Goal: Task Accomplishment & Management: Manage account settings

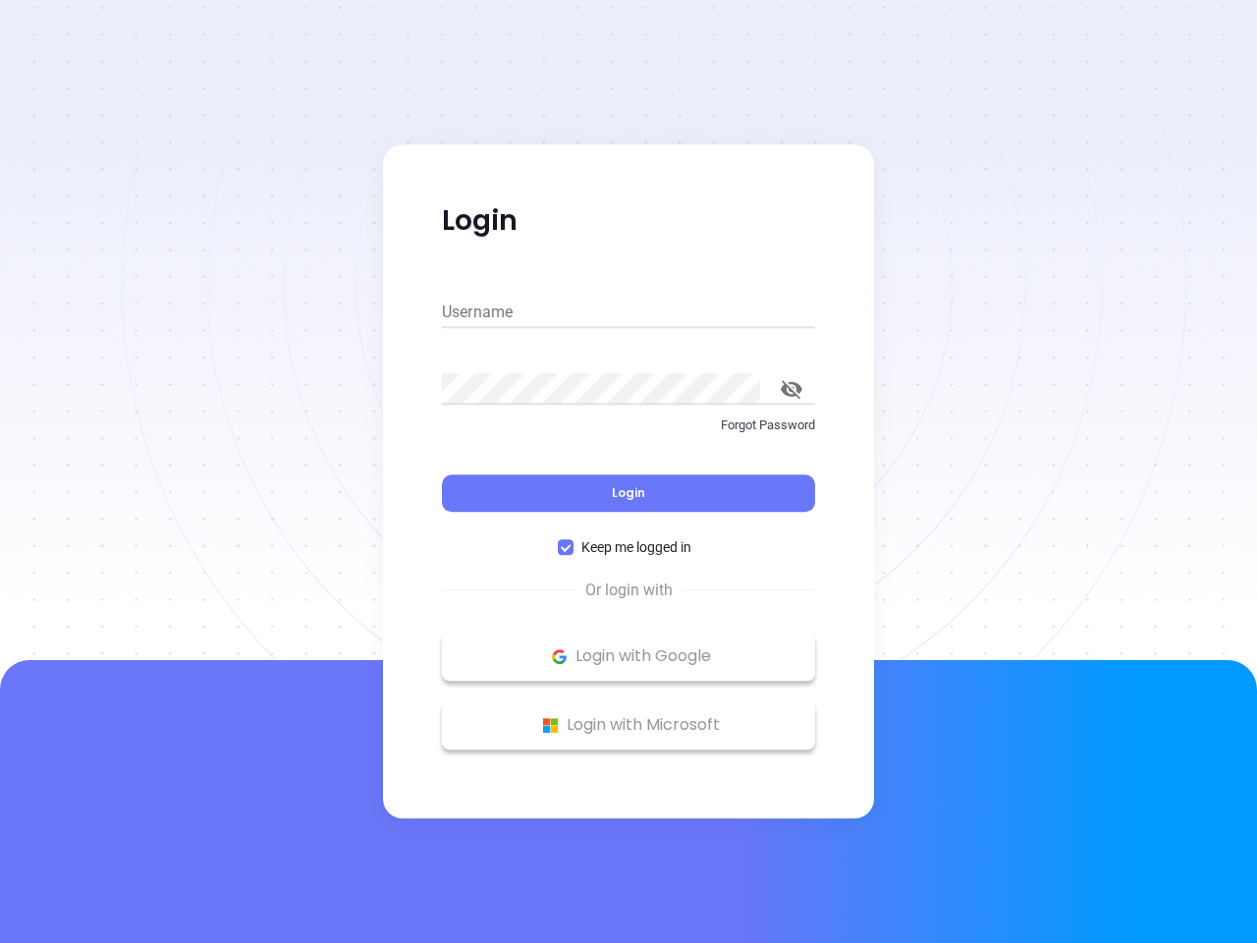
click at [628, 471] on div "Login" at bounding box center [628, 481] width 373 height 61
click at [628, 312] on input "Username" at bounding box center [628, 311] width 373 height 31
click at [791, 389] on icon "toggle password visibility" at bounding box center [792, 389] width 22 height 19
click at [628, 493] on span "Login" at bounding box center [628, 492] width 33 height 17
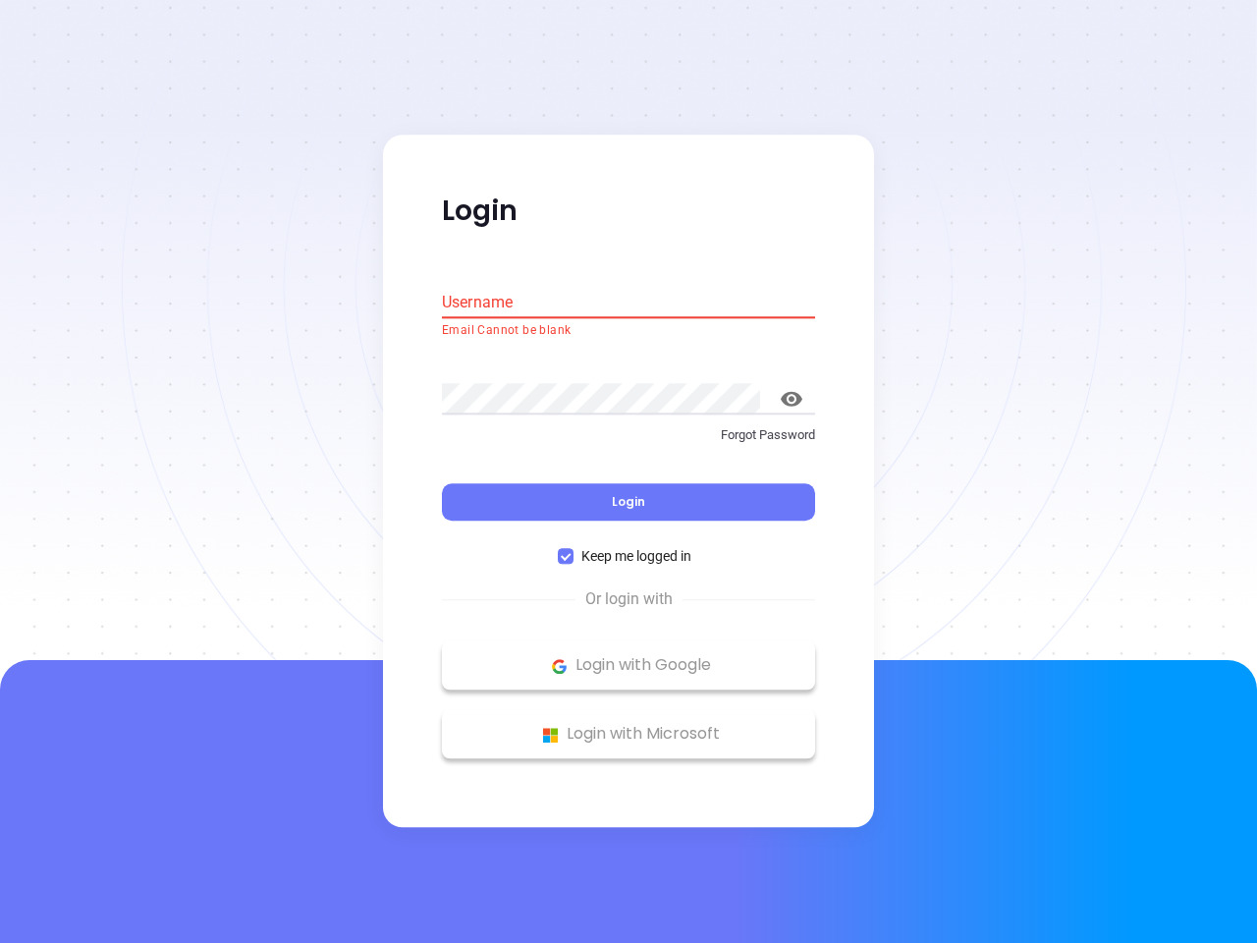
click at [628, 547] on span "Keep me logged in" at bounding box center [636, 557] width 126 height 22
click at [573, 549] on input "Keep me logged in" at bounding box center [566, 557] width 16 height 16
checkbox input "false"
click at [628, 656] on p "Login with Google" at bounding box center [628, 665] width 353 height 29
click at [628, 725] on p "Login with Microsoft" at bounding box center [628, 734] width 353 height 29
